Goal: Task Accomplishment & Management: Complete application form

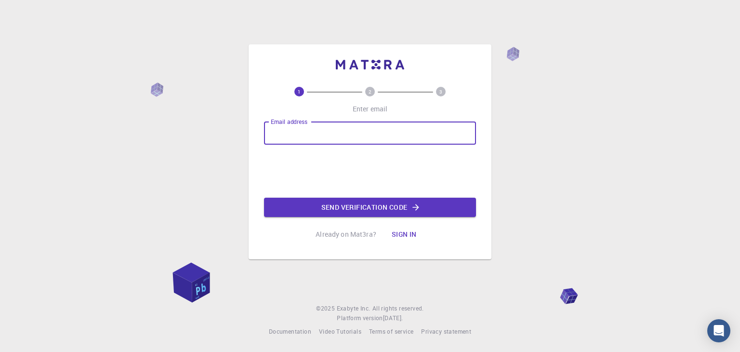
type input "[EMAIL_ADDRESS][DOMAIN_NAME]"
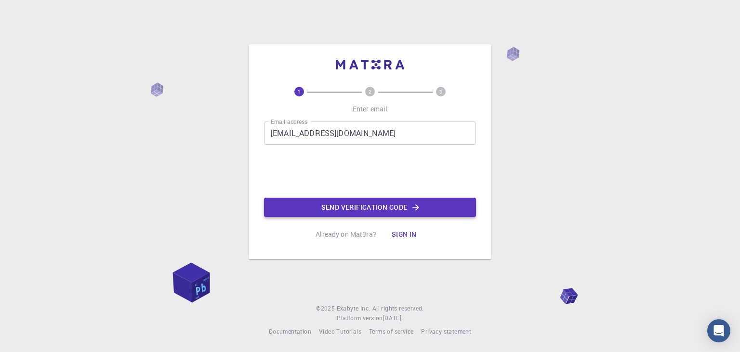
click at [349, 207] on button "Send verification code" at bounding box center [370, 207] width 212 height 19
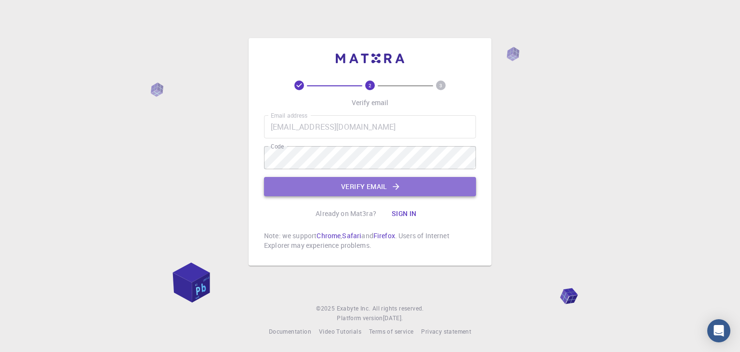
click at [389, 192] on button "Verify email" at bounding box center [370, 186] width 212 height 19
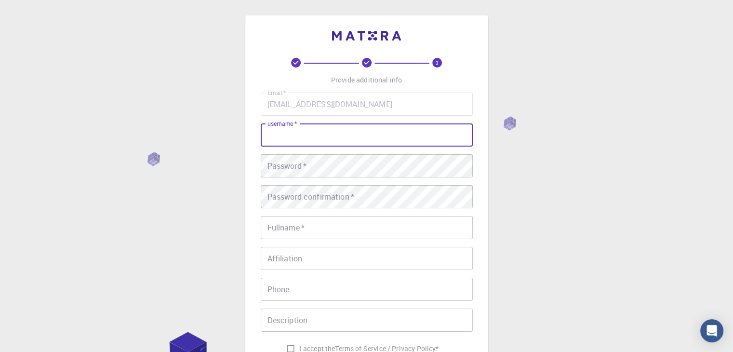
click at [353, 135] on input "username   *" at bounding box center [367, 134] width 212 height 23
type input "mtho"
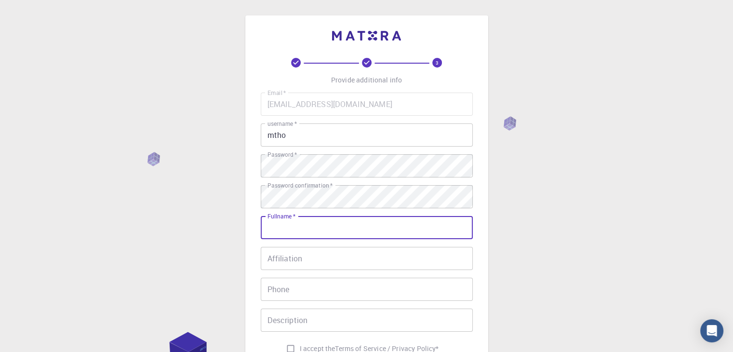
click at [322, 222] on input "Fullname   *" at bounding box center [367, 227] width 212 height 23
type input "[PERSON_NAME]"
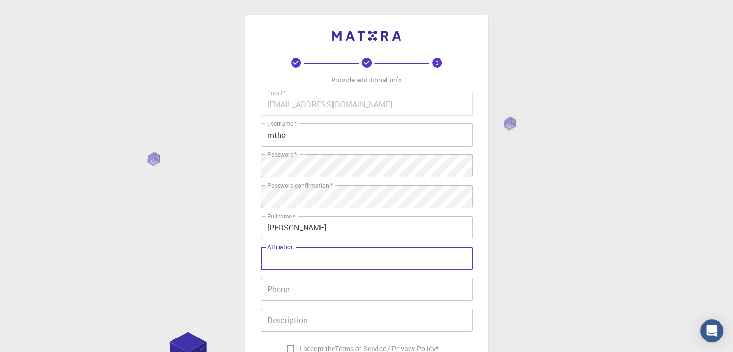
click at [307, 253] on input "Affiliation" at bounding box center [367, 258] width 212 height 23
click at [295, 259] on input "n/" at bounding box center [367, 258] width 212 height 23
type input "n/a"
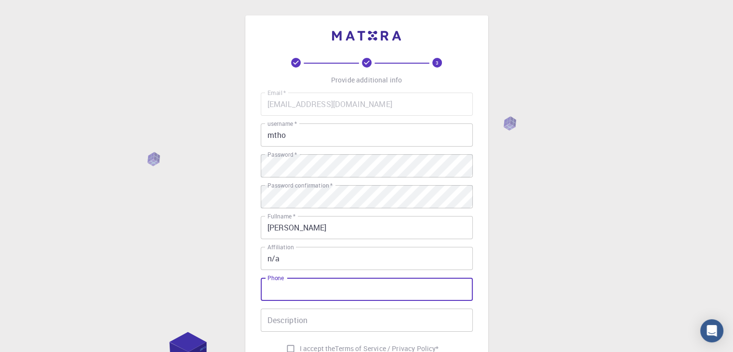
click at [282, 292] on input "Phone" at bounding box center [367, 289] width 212 height 23
type input "09916196786"
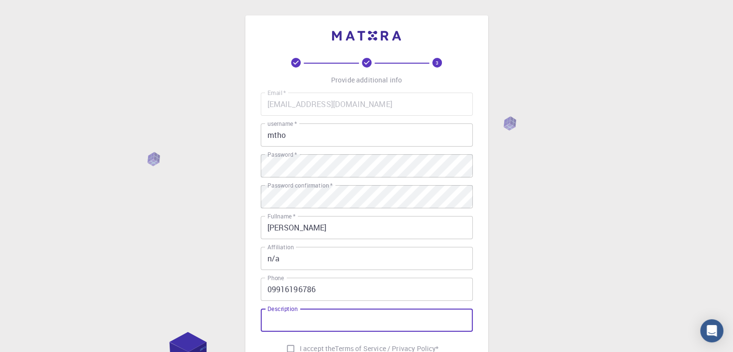
click at [312, 316] on input "Description" at bounding box center [367, 320] width 212 height 23
type input "tall, handsome, black,"
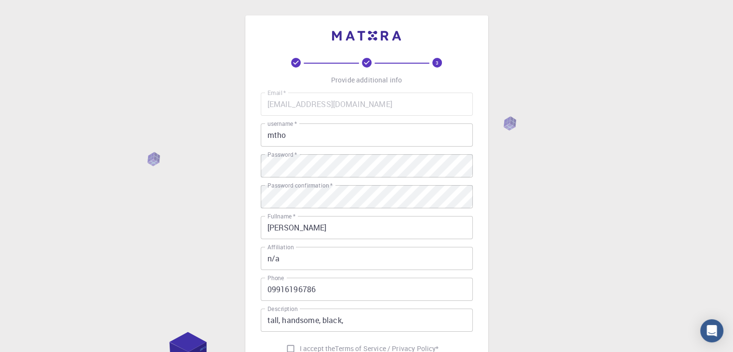
click at [513, 255] on div "3 Provide additional info Email   * [EMAIL_ADDRESS][DOMAIN_NAME] Email   * user…" at bounding box center [366, 245] width 733 height 491
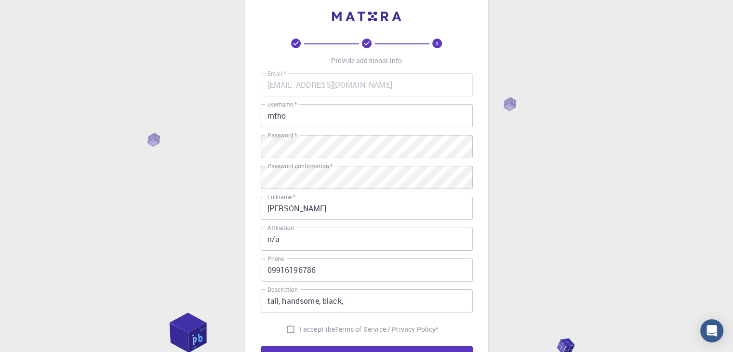
scroll to position [77, 0]
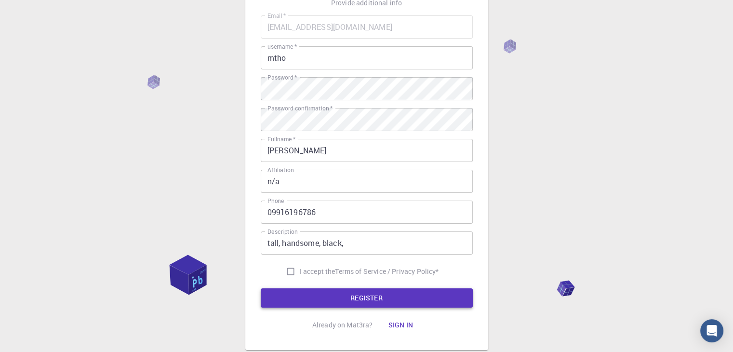
drag, startPoint x: 291, startPoint y: 269, endPoint x: 336, endPoint y: 293, distance: 50.0
click at [336, 293] on form "Email   * [EMAIL_ADDRESS][DOMAIN_NAME] Email   * username   * mtho username   *…" at bounding box center [367, 161] width 212 height 292
click at [284, 267] on input "I accept the Terms of Service / Privacy Policy *" at bounding box center [291, 271] width 18 height 18
checkbox input "true"
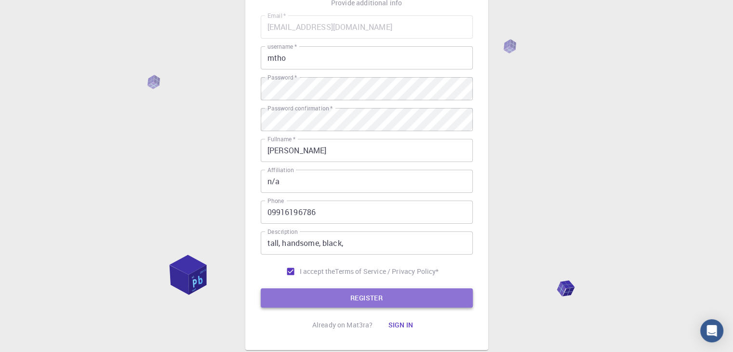
click at [314, 302] on button "REGISTER" at bounding box center [367, 297] width 212 height 19
